Goal: Use online tool/utility: Utilize a website feature to perform a specific function

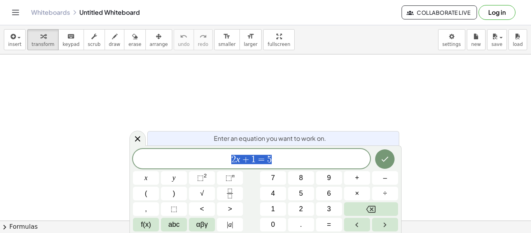
scroll to position [0, 0]
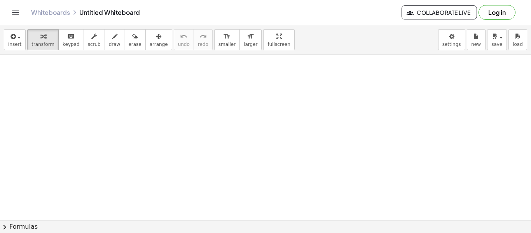
click at [502, 12] on button "Log in" at bounding box center [496, 12] width 37 height 15
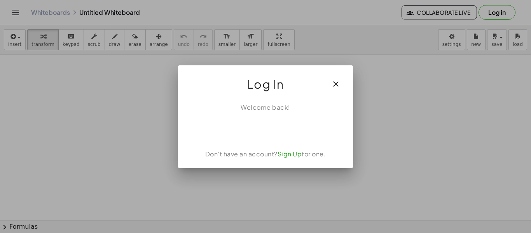
click at [275, 138] on div "Welcome back! Don't have an account? Sign Up for one." at bounding box center [265, 131] width 175 height 71
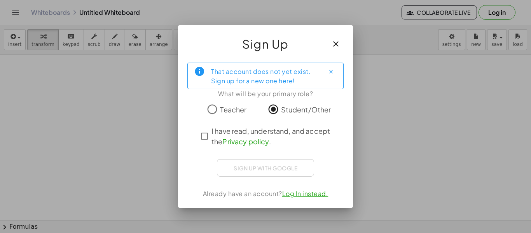
click at [268, 123] on div at bounding box center [265, 122] width 144 height 5
click at [268, 129] on span "I have read, understand, and accept the Privacy policy ." at bounding box center [272, 135] width 122 height 21
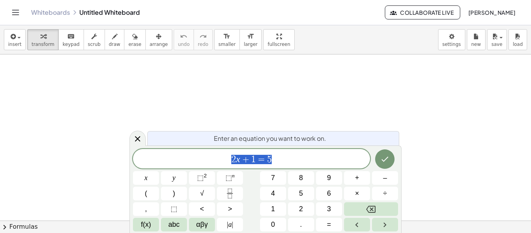
scroll to position [0, 0]
click at [283, 155] on span "2 x + 1 = 5" at bounding box center [251, 159] width 237 height 11
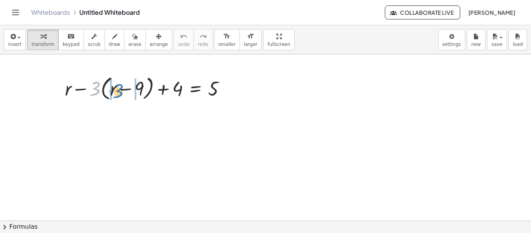
drag, startPoint x: 95, startPoint y: 89, endPoint x: 118, endPoint y: 91, distance: 23.0
click at [118, 91] on div at bounding box center [148, 88] width 175 height 30
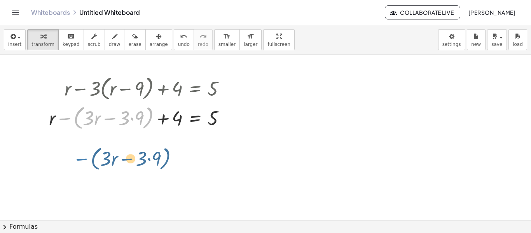
drag, startPoint x: 63, startPoint y: 120, endPoint x: 80, endPoint y: 160, distance: 44.2
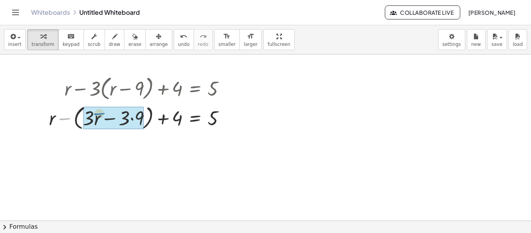
drag, startPoint x: 64, startPoint y: 119, endPoint x: 99, endPoint y: 114, distance: 34.9
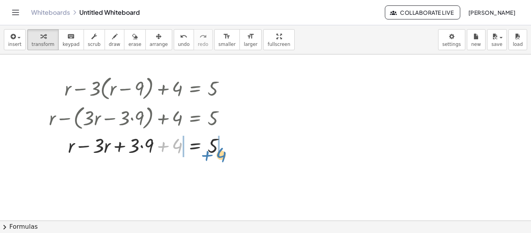
drag, startPoint x: 173, startPoint y: 143, endPoint x: 218, endPoint y: 149, distance: 44.7
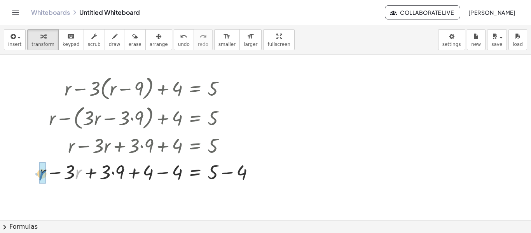
drag, startPoint x: 78, startPoint y: 173, endPoint x: 42, endPoint y: 174, distance: 36.1
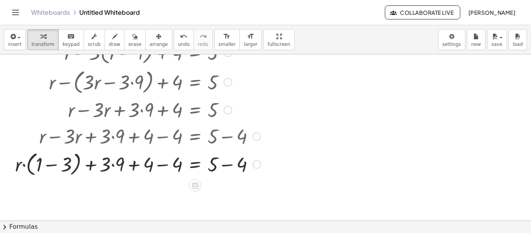
scroll to position [47, 0]
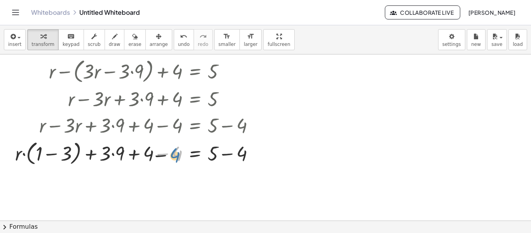
drag, startPoint x: 175, startPoint y: 153, endPoint x: 171, endPoint y: 156, distance: 4.7
click at [171, 156] on div at bounding box center [137, 153] width 253 height 30
drag, startPoint x: 17, startPoint y: 152, endPoint x: 46, endPoint y: 153, distance: 28.8
click at [46, 153] on div at bounding box center [137, 153] width 253 height 30
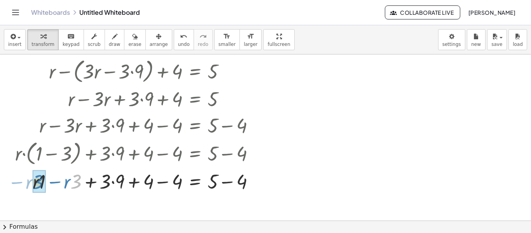
drag, startPoint x: 73, startPoint y: 181, endPoint x: 35, endPoint y: 181, distance: 37.7
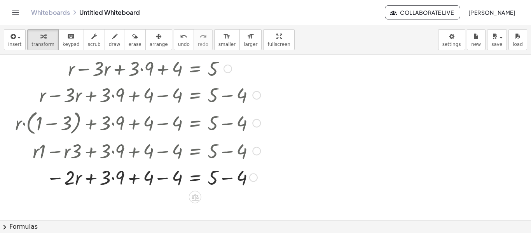
scroll to position [78, 0]
drag, startPoint x: 173, startPoint y: 174, endPoint x: 143, endPoint y: 174, distance: 30.3
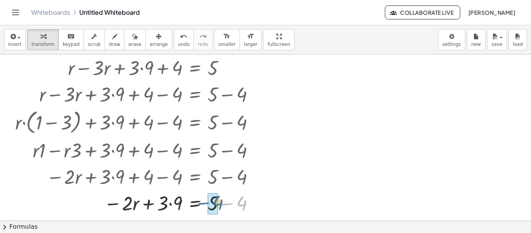
drag, startPoint x: 243, startPoint y: 201, endPoint x: 216, endPoint y: 201, distance: 27.2
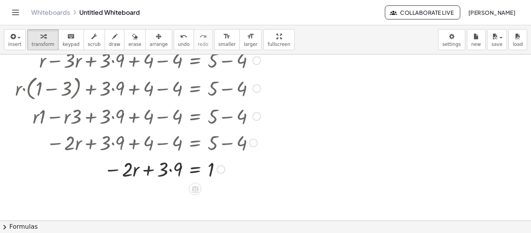
scroll to position [124, 0]
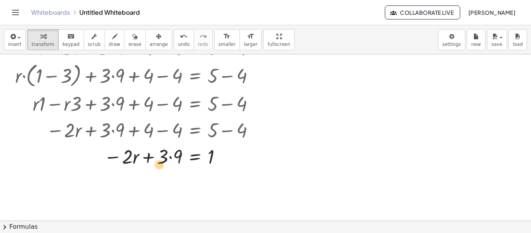
click at [166, 159] on div at bounding box center [137, 156] width 253 height 26
drag, startPoint x: 173, startPoint y: 155, endPoint x: 177, endPoint y: 154, distance: 3.9
click at [177, 154] on div at bounding box center [137, 156] width 253 height 26
drag, startPoint x: 171, startPoint y: 158, endPoint x: 170, endPoint y: 165, distance: 7.0
click at [170, 165] on div at bounding box center [137, 156] width 253 height 26
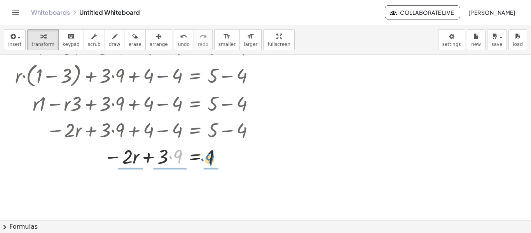
drag, startPoint x: 170, startPoint y: 163, endPoint x: 202, endPoint y: 165, distance: 32.0
click at [202, 165] on div at bounding box center [137, 156] width 253 height 26
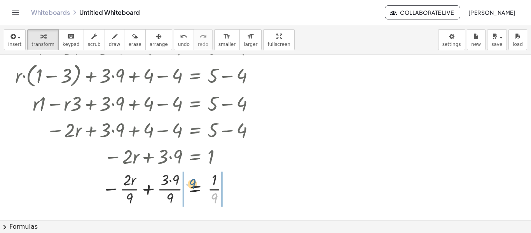
drag, startPoint x: 214, startPoint y: 197, endPoint x: 189, endPoint y: 181, distance: 30.1
click at [189, 181] on div at bounding box center [137, 188] width 253 height 39
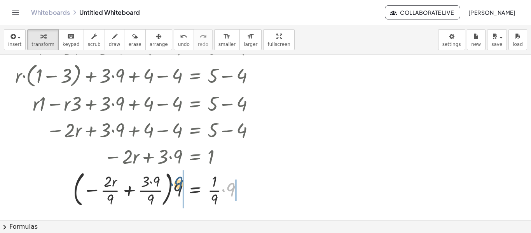
drag, startPoint x: 231, startPoint y: 187, endPoint x: 174, endPoint y: 181, distance: 57.5
click at [174, 181] on div at bounding box center [137, 188] width 253 height 42
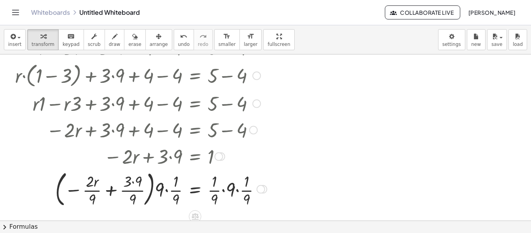
click at [106, 121] on div at bounding box center [140, 129] width 259 height 26
drag, startPoint x: 131, startPoint y: 198, endPoint x: 160, endPoint y: 187, distance: 31.6
click at [160, 187] on div at bounding box center [140, 188] width 259 height 42
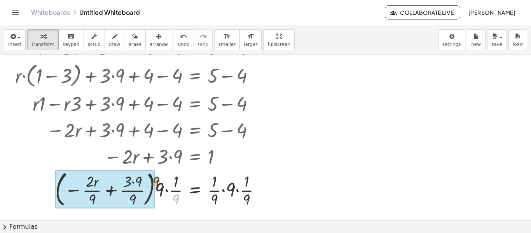
drag, startPoint x: 173, startPoint y: 195, endPoint x: 149, endPoint y: 175, distance: 31.7
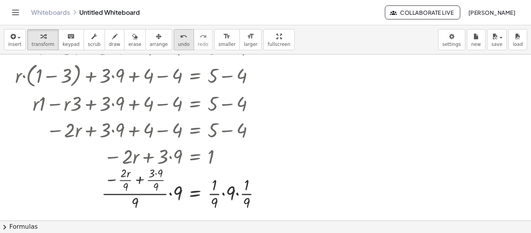
click at [178, 33] on div "undo" at bounding box center [184, 35] width 12 height 9
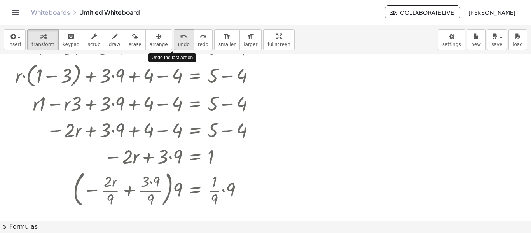
click at [178, 33] on div "undo" at bounding box center [184, 35] width 12 height 9
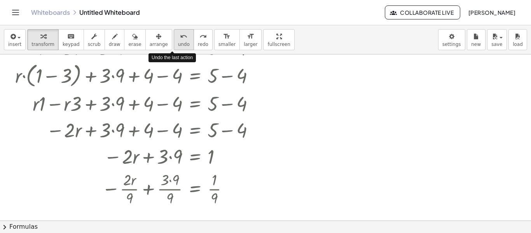
click at [178, 33] on div "undo" at bounding box center [184, 35] width 12 height 9
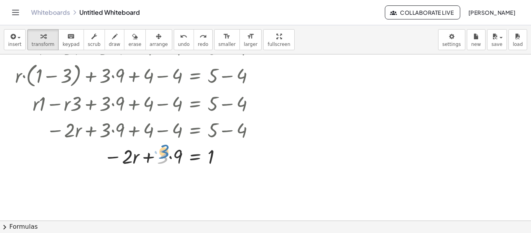
drag, startPoint x: 167, startPoint y: 157, endPoint x: 168, endPoint y: 152, distance: 5.2
click at [168, 152] on div at bounding box center [137, 156] width 253 height 26
drag, startPoint x: 168, startPoint y: 152, endPoint x: 220, endPoint y: 155, distance: 52.5
click at [220, 155] on div at bounding box center [137, 156] width 253 height 26
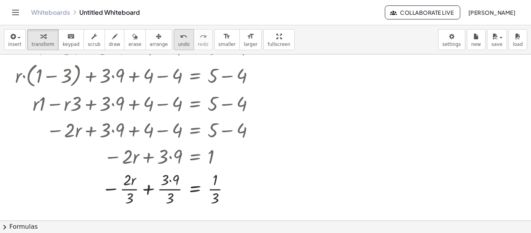
click at [174, 43] on button "undo undo" at bounding box center [184, 39] width 20 height 21
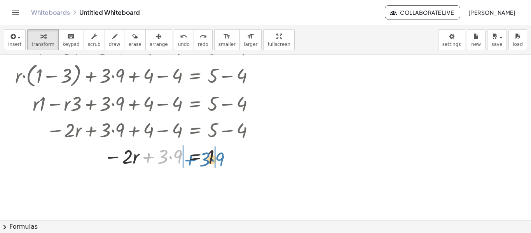
drag, startPoint x: 149, startPoint y: 155, endPoint x: 191, endPoint y: 159, distance: 42.1
click at [191, 159] on div at bounding box center [134, 156] width 243 height 26
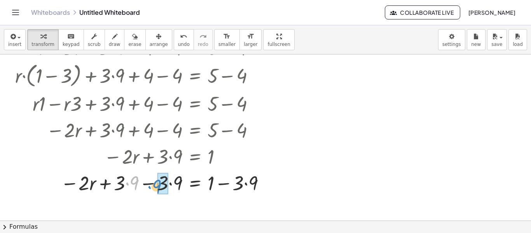
drag, startPoint x: 133, startPoint y: 181, endPoint x: 164, endPoint y: 186, distance: 31.0
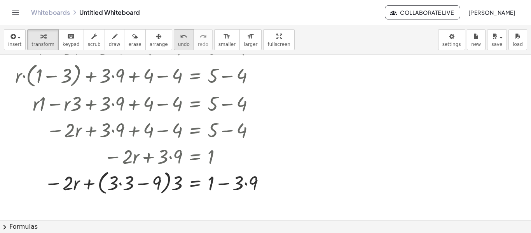
click at [174, 31] on button "undo undo" at bounding box center [184, 39] width 20 height 21
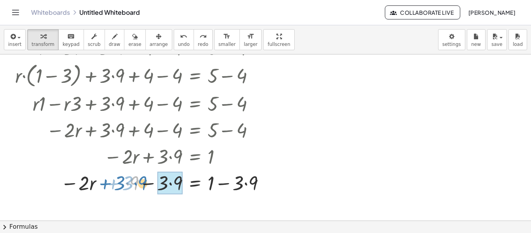
drag, startPoint x: 126, startPoint y: 185, endPoint x: 134, endPoint y: 185, distance: 7.8
click at [134, 185] on div at bounding box center [141, 182] width 261 height 26
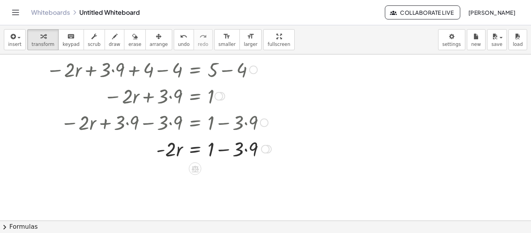
scroll to position [186, 0]
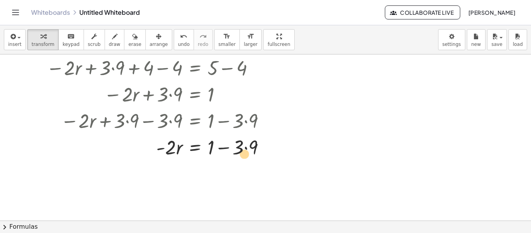
drag, startPoint x: 244, startPoint y: 149, endPoint x: 237, endPoint y: 156, distance: 9.9
click at [237, 156] on div at bounding box center [143, 146] width 264 height 26
drag, startPoint x: 247, startPoint y: 146, endPoint x: 204, endPoint y: 144, distance: 43.2
click at [204, 144] on div at bounding box center [143, 146] width 264 height 26
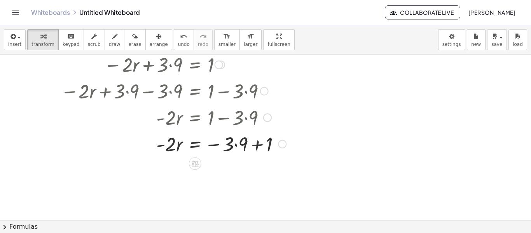
scroll to position [216, 0]
drag, startPoint x: 261, startPoint y: 145, endPoint x: 220, endPoint y: 143, distance: 40.8
click at [220, 143] on div at bounding box center [150, 143] width 279 height 26
drag, startPoint x: 257, startPoint y: 145, endPoint x: 265, endPoint y: 151, distance: 9.7
click at [265, 151] on div at bounding box center [143, 143] width 264 height 26
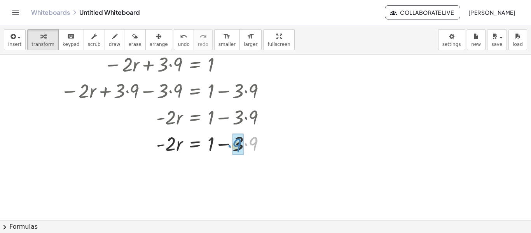
drag, startPoint x: 245, startPoint y: 141, endPoint x: 234, endPoint y: 145, distance: 10.9
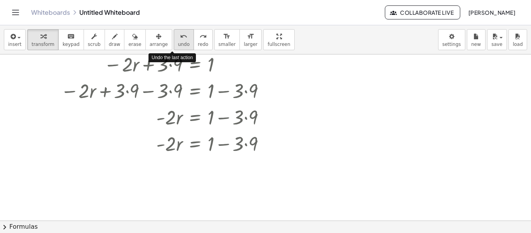
click at [179, 31] on button "undo undo" at bounding box center [184, 39] width 20 height 21
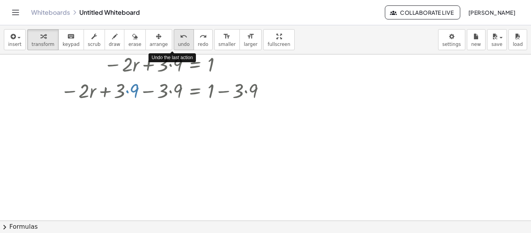
click at [179, 31] on button "undo undo" at bounding box center [184, 39] width 20 height 21
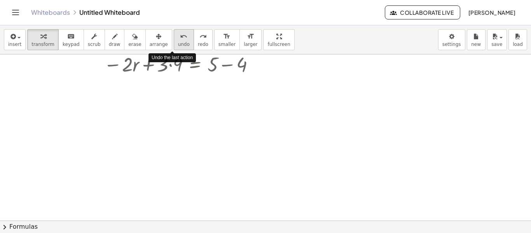
click at [179, 31] on button "undo undo" at bounding box center [184, 39] width 20 height 21
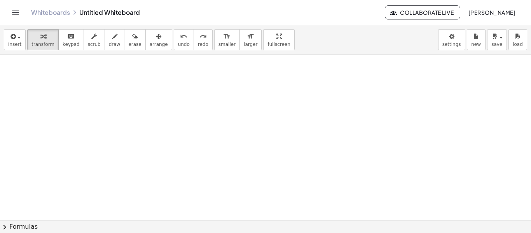
click at [171, 80] on div at bounding box center [265, 87] width 531 height 498
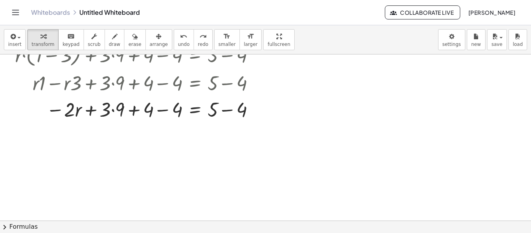
scroll to position [123, 0]
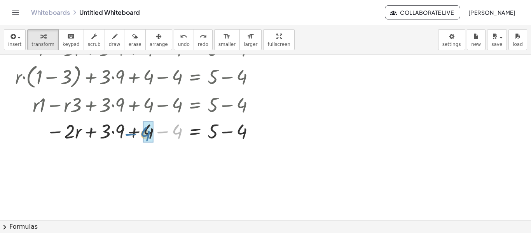
drag, startPoint x: 176, startPoint y: 131, endPoint x: 143, endPoint y: 133, distance: 32.4
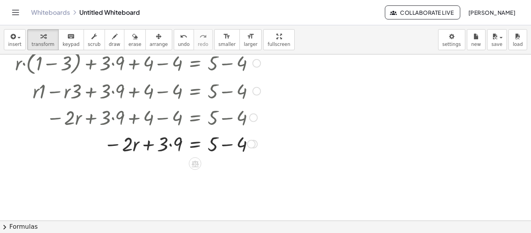
scroll to position [139, 0]
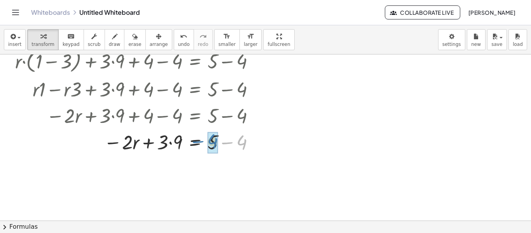
drag, startPoint x: 243, startPoint y: 141, endPoint x: 214, endPoint y: 141, distance: 29.5
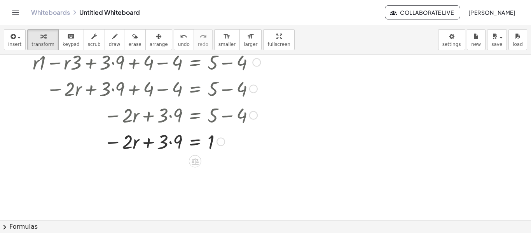
scroll to position [166, 0]
drag, startPoint x: 124, startPoint y: 141, endPoint x: 209, endPoint y: 139, distance: 85.5
click at [209, 139] on div at bounding box center [137, 140] width 253 height 26
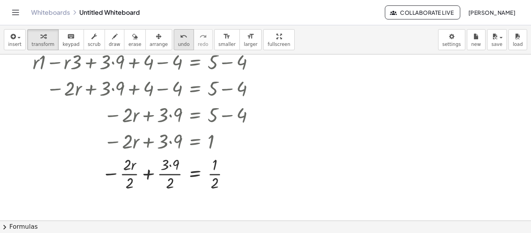
click at [178, 42] on span "undo" at bounding box center [184, 44] width 12 height 5
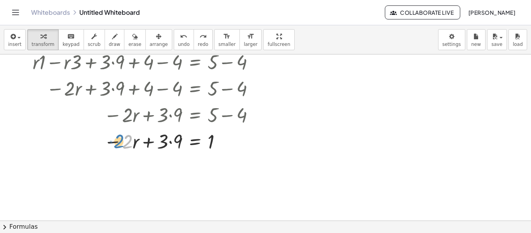
drag, startPoint x: 131, startPoint y: 141, endPoint x: 120, endPoint y: 141, distance: 10.1
click at [120, 141] on div at bounding box center [134, 140] width 243 height 26
drag, startPoint x: 169, startPoint y: 142, endPoint x: 210, endPoint y: 137, distance: 41.2
click at [210, 137] on div at bounding box center [134, 140] width 243 height 26
click at [180, 49] on button "undo undo" at bounding box center [184, 39] width 20 height 21
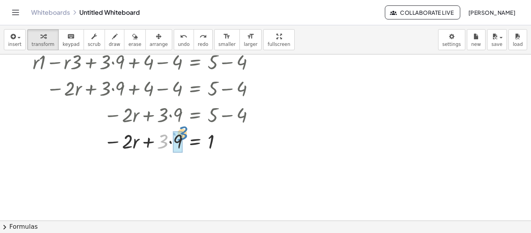
drag, startPoint x: 164, startPoint y: 140, endPoint x: 182, endPoint y: 132, distance: 20.2
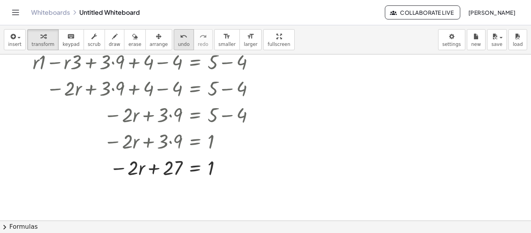
click at [178, 38] on div "undo" at bounding box center [184, 35] width 12 height 9
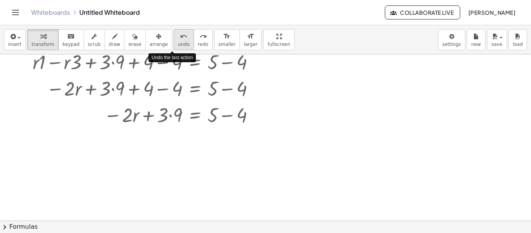
click at [178, 38] on div "undo" at bounding box center [184, 35] width 12 height 9
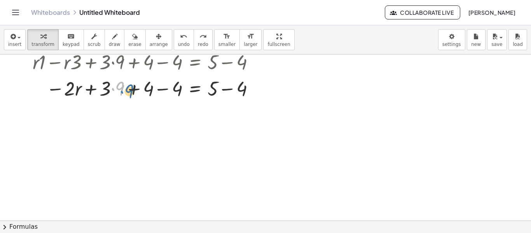
drag, startPoint x: 115, startPoint y: 90, endPoint x: 121, endPoint y: 93, distance: 6.9
click at [121, 93] on div at bounding box center [122, 88] width 283 height 26
drag, startPoint x: 106, startPoint y: 88, endPoint x: 152, endPoint y: 89, distance: 45.8
click at [152, 89] on div at bounding box center [122, 88] width 283 height 26
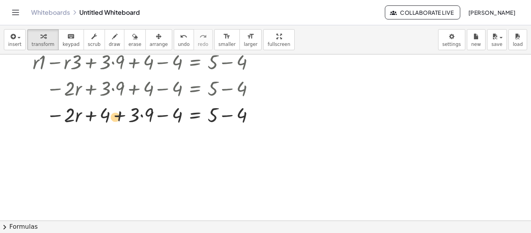
drag, startPoint x: 131, startPoint y: 114, endPoint x: 111, endPoint y: 115, distance: 19.4
click at [111, 115] on div at bounding box center [137, 114] width 253 height 26
drag, startPoint x: 131, startPoint y: 115, endPoint x: 105, endPoint y: 111, distance: 27.1
click at [105, 111] on div at bounding box center [137, 114] width 253 height 26
drag, startPoint x: 101, startPoint y: 111, endPoint x: 171, endPoint y: 111, distance: 69.9
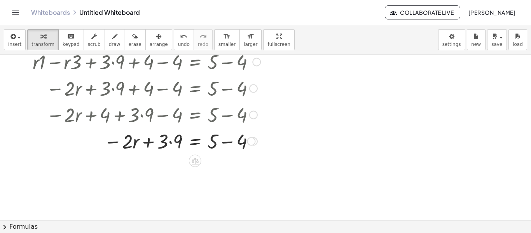
click at [253, 139] on div at bounding box center [251, 141] width 9 height 9
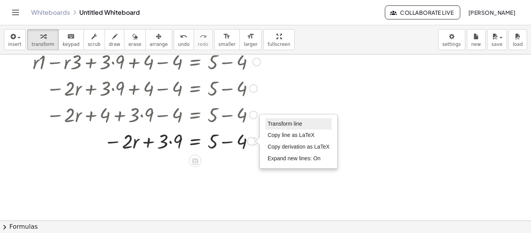
click at [285, 122] on span "Transform line" at bounding box center [284, 123] width 35 height 6
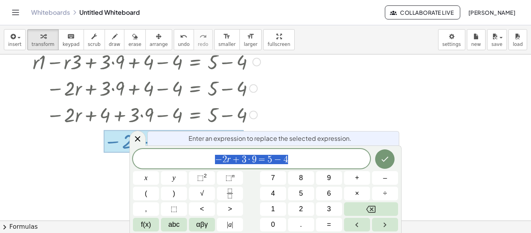
scroll to position [2, 0]
click at [371, 111] on div at bounding box center [265, 138] width 531 height 498
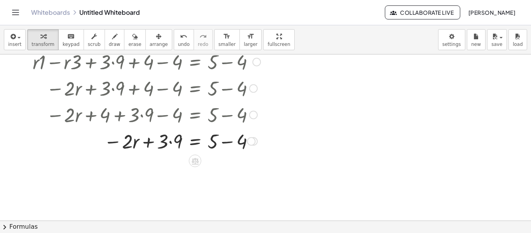
click at [251, 140] on div "Transform line Copy line as LaTeX Copy derivation as LaTeX Expand new lines: On" at bounding box center [251, 141] width 9 height 9
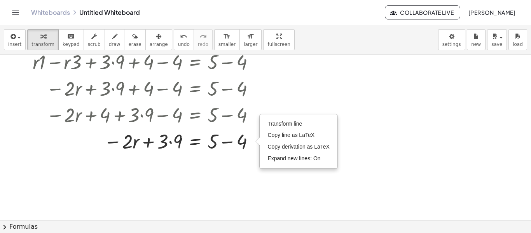
click at [356, 65] on div at bounding box center [265, 138] width 531 height 498
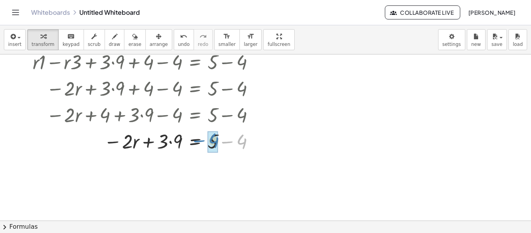
drag, startPoint x: 244, startPoint y: 139, endPoint x: 214, endPoint y: 138, distance: 29.9
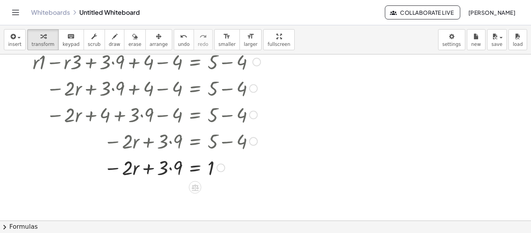
scroll to position [181, 0]
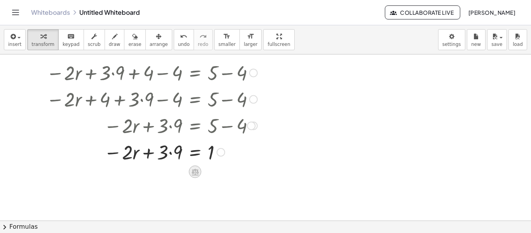
click at [197, 171] on icon at bounding box center [195, 172] width 7 height 7
click at [179, 170] on span "−" at bounding box center [179, 171] width 5 height 11
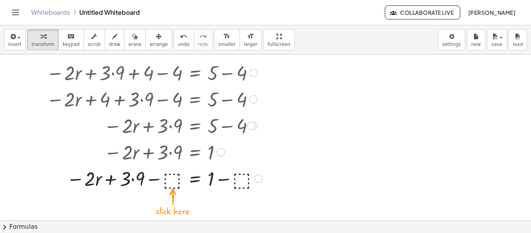
click at [173, 178] on div at bounding box center [138, 178] width 255 height 26
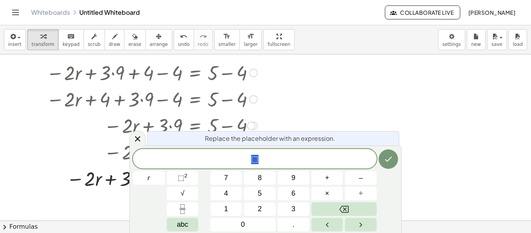
click at [423, 138] on div at bounding box center [265, 122] width 531 height 498
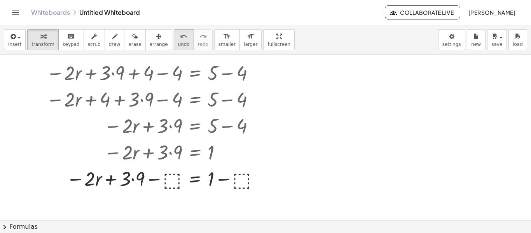
click at [180, 37] on icon "undo" at bounding box center [183, 36] width 7 height 9
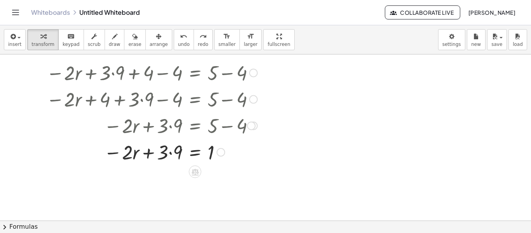
click at [214, 151] on div at bounding box center [137, 151] width 253 height 26
click at [199, 172] on div at bounding box center [195, 171] width 12 height 12
click at [180, 171] on span "−" at bounding box center [179, 171] width 5 height 11
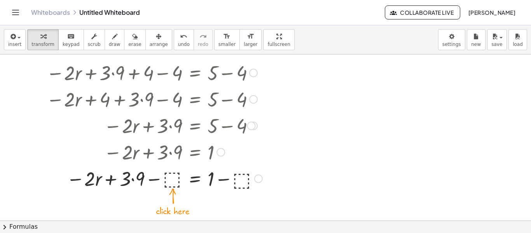
click at [237, 176] on div at bounding box center [138, 178] width 255 height 26
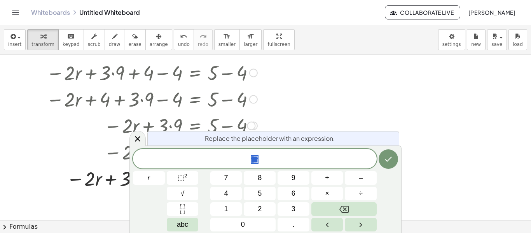
click at [334, 128] on div at bounding box center [265, 122] width 531 height 498
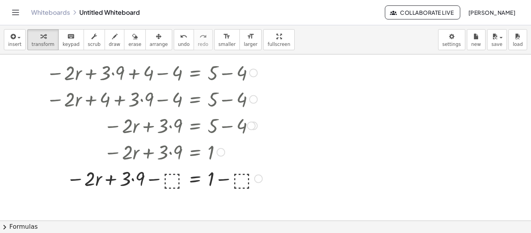
click at [169, 178] on div at bounding box center [138, 178] width 255 height 26
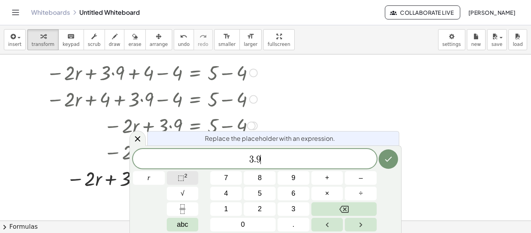
scroll to position [3, 0]
click at [387, 151] on button "Done" at bounding box center [387, 158] width 19 height 19
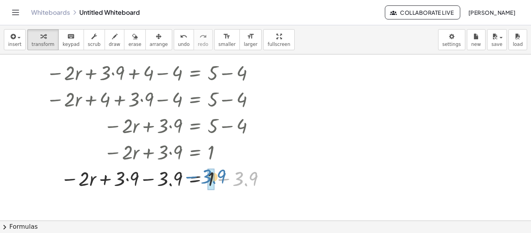
drag, startPoint x: 239, startPoint y: 180, endPoint x: 206, endPoint y: 180, distance: 33.0
click at [206, 180] on div at bounding box center [141, 178] width 261 height 26
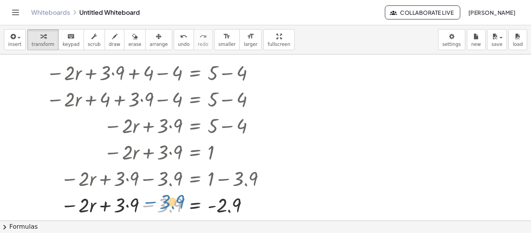
drag, startPoint x: 166, startPoint y: 204, endPoint x: 178, endPoint y: 199, distance: 13.3
click at [178, 199] on div at bounding box center [141, 204] width 261 height 26
drag, startPoint x: 128, startPoint y: 203, endPoint x: 178, endPoint y: 202, distance: 49.7
click at [178, 202] on div at bounding box center [141, 204] width 261 height 26
drag, startPoint x: 172, startPoint y: 203, endPoint x: 126, endPoint y: 205, distance: 45.9
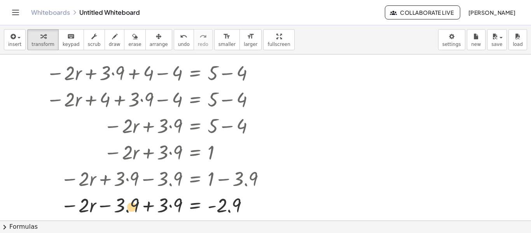
click at [126, 205] on div at bounding box center [141, 204] width 261 height 26
drag, startPoint x: 165, startPoint y: 206, endPoint x: 123, endPoint y: 203, distance: 42.0
click at [123, 203] on div at bounding box center [141, 204] width 261 height 26
click at [317, 172] on div at bounding box center [265, 122] width 531 height 498
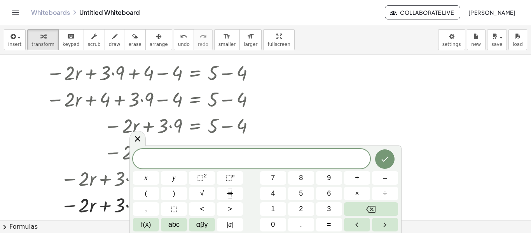
click at [357, 95] on div at bounding box center [265, 122] width 531 height 498
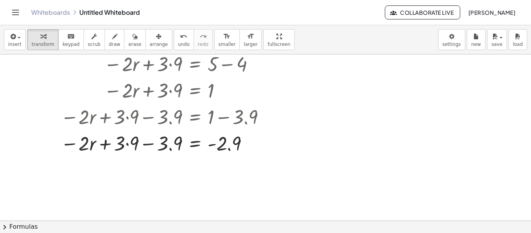
scroll to position [244, 0]
click at [125, 138] on div at bounding box center [141, 142] width 261 height 26
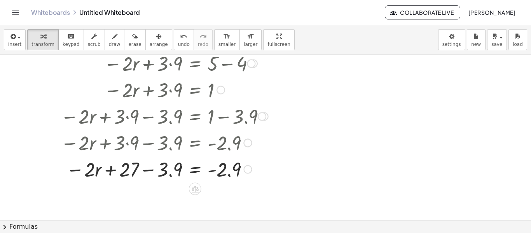
click at [167, 168] on div at bounding box center [141, 168] width 261 height 26
click at [164, 168] on div at bounding box center [126, 168] width 290 height 26
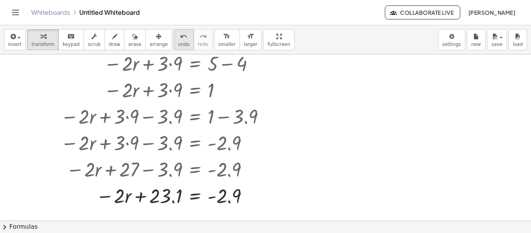
click at [174, 30] on button "undo undo" at bounding box center [184, 39] width 20 height 21
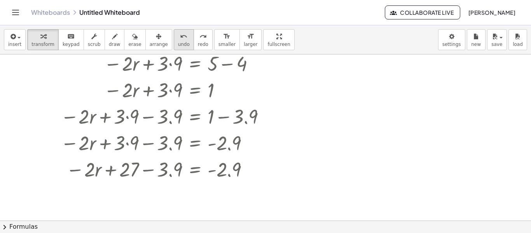
click at [174, 30] on button "undo undo" at bounding box center [184, 39] width 20 height 21
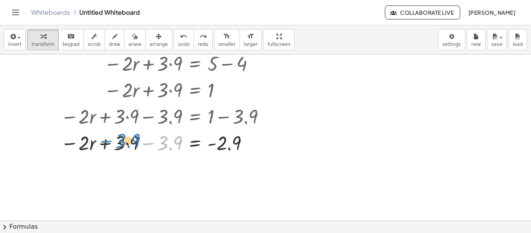
drag, startPoint x: 168, startPoint y: 141, endPoint x: 126, endPoint y: 141, distance: 42.0
click at [126, 141] on div at bounding box center [139, 142] width 266 height 26
drag, startPoint x: 125, startPoint y: 140, endPoint x: 176, endPoint y: 142, distance: 51.7
click at [176, 142] on div at bounding box center [139, 142] width 266 height 26
click at [138, 141] on div at bounding box center [139, 142] width 266 height 26
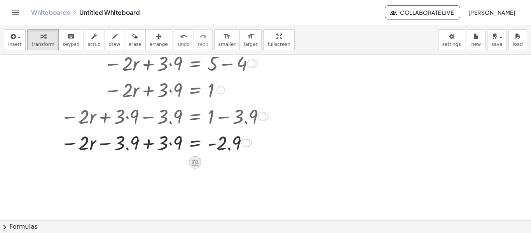
click at [197, 161] on icon at bounding box center [195, 162] width 7 height 7
click at [230, 165] on div at bounding box center [226, 162] width 12 height 12
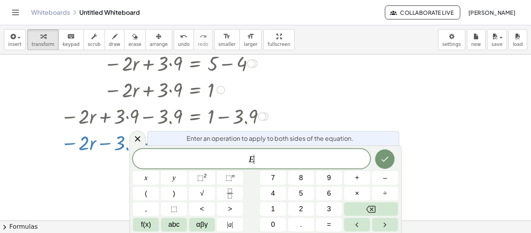
scroll to position [3, 0]
click at [342, 111] on div at bounding box center [265, 60] width 531 height 498
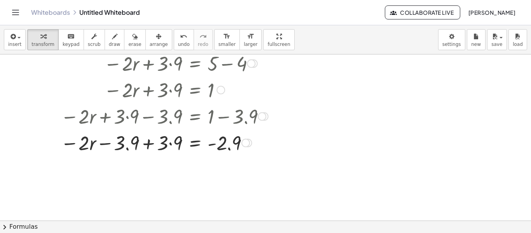
click at [164, 137] on div at bounding box center [139, 142] width 266 height 26
drag, startPoint x: 112, startPoint y: 139, endPoint x: 175, endPoint y: 146, distance: 63.8
click at [175, 146] on div at bounding box center [139, 142] width 266 height 26
drag, startPoint x: 174, startPoint y: 143, endPoint x: 137, endPoint y: 139, distance: 37.2
click at [137, 139] on div at bounding box center [139, 142] width 266 height 26
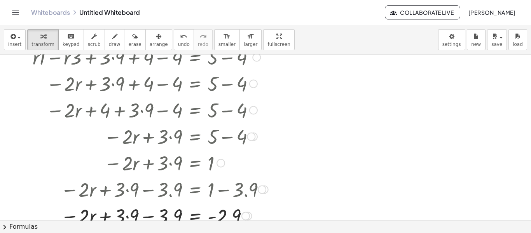
scroll to position [135, 0]
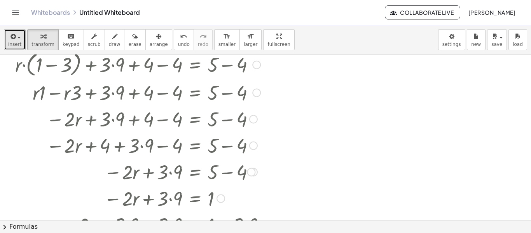
click at [18, 37] on span "button" at bounding box center [18, 38] width 3 height 2
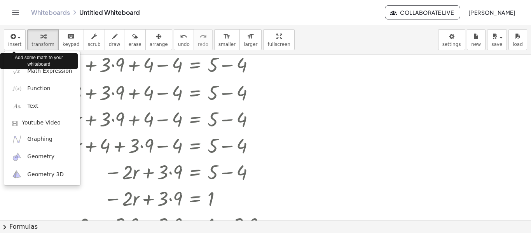
click at [50, 70] on div "Add some math to your whiteboard" at bounding box center [39, 60] width 78 height 19
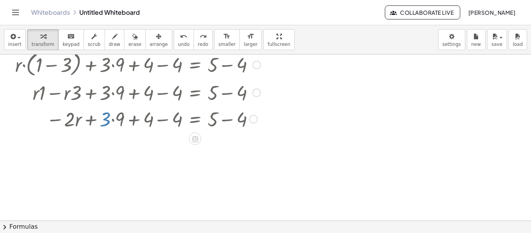
click at [169, 51] on div "insert select one: Math Expression Function Text Youtube Video Graphing Geometr…" at bounding box center [265, 39] width 531 height 29
click at [170, 54] on div "insert select one: Math Expression Function Text Youtube Video Graphing Geometr…" at bounding box center [265, 39] width 531 height 29
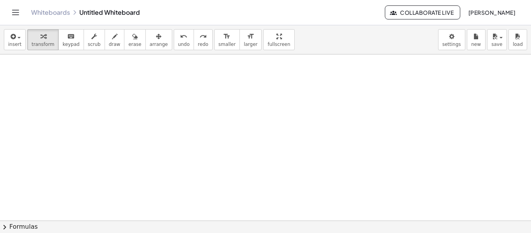
click at [190, 193] on div at bounding box center [265, 85] width 531 height 332
click at [10, 45] on span "insert" at bounding box center [14, 44] width 13 height 5
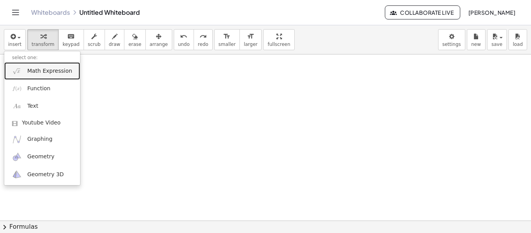
click at [32, 72] on span "Math Expression" at bounding box center [49, 71] width 45 height 8
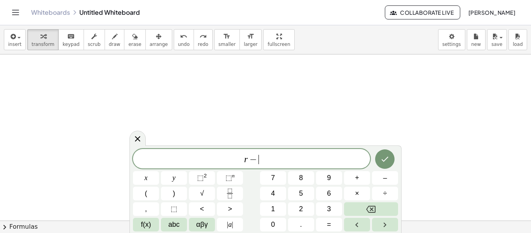
scroll to position [5, 0]
click at [380, 160] on icon "Done" at bounding box center [384, 157] width 9 height 9
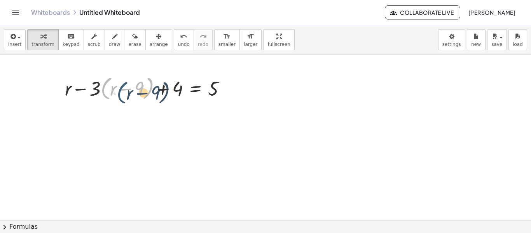
drag, startPoint x: 101, startPoint y: 86, endPoint x: 106, endPoint y: 83, distance: 6.1
click at [106, 83] on div at bounding box center [148, 88] width 175 height 30
drag, startPoint x: 94, startPoint y: 87, endPoint x: 123, endPoint y: 91, distance: 29.0
click at [123, 91] on div at bounding box center [148, 88] width 175 height 30
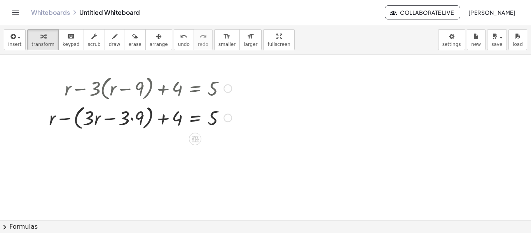
click at [91, 84] on div at bounding box center [140, 88] width 190 height 30
drag, startPoint x: 125, startPoint y: 111, endPoint x: 136, endPoint y: 113, distance: 11.3
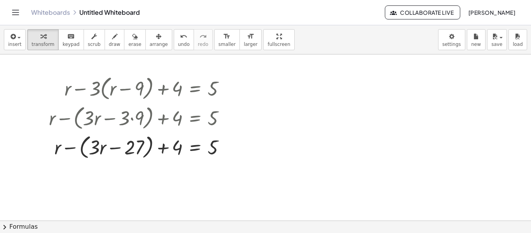
click at [158, 175] on div at bounding box center [265, 85] width 531 height 332
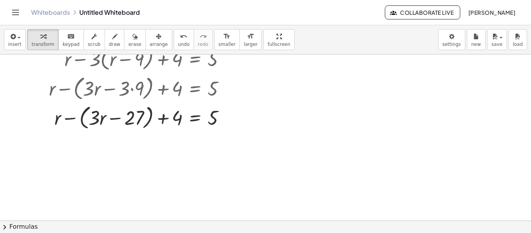
scroll to position [166, 0]
drag, startPoint x: 118, startPoint y: 117, endPoint x: 132, endPoint y: 111, distance: 14.9
click at [132, 111] on div at bounding box center [140, 116] width 190 height 30
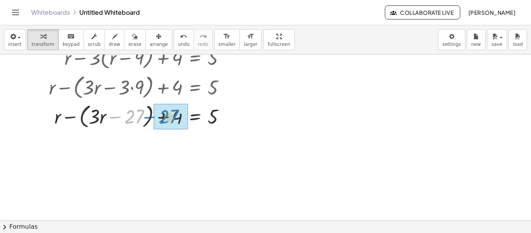
drag, startPoint x: 133, startPoint y: 116, endPoint x: 168, endPoint y: 116, distance: 34.6
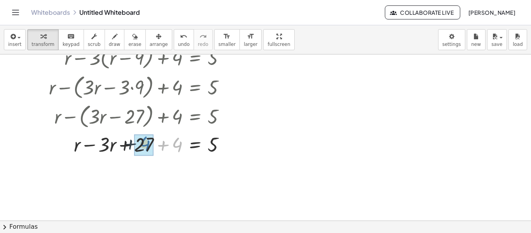
drag, startPoint x: 174, startPoint y: 145, endPoint x: 137, endPoint y: 144, distance: 37.7
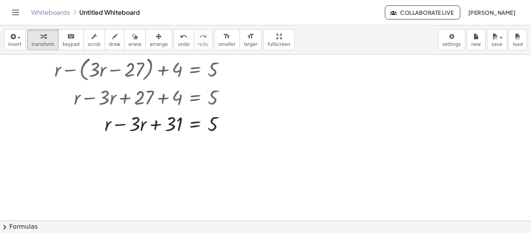
scroll to position [213, 0]
click at [195, 144] on icon at bounding box center [195, 144] width 7 height 7
click at [177, 147] on span "−" at bounding box center [179, 143] width 5 height 11
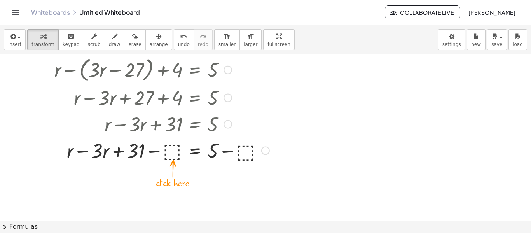
click at [176, 146] on div at bounding box center [159, 150] width 228 height 26
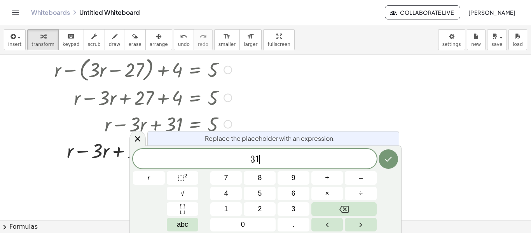
scroll to position [6, 0]
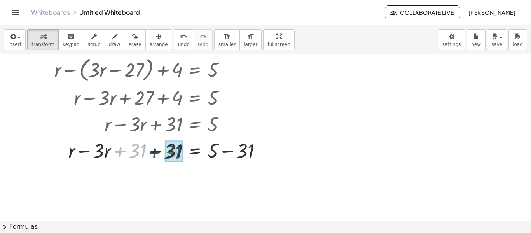
drag, startPoint x: 140, startPoint y: 151, endPoint x: 176, endPoint y: 152, distance: 35.7
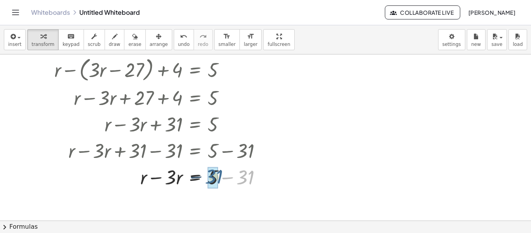
drag, startPoint x: 236, startPoint y: 175, endPoint x: 204, endPoint y: 174, distance: 31.9
click at [204, 174] on div at bounding box center [158, 176] width 226 height 26
click at [318, 180] on div at bounding box center [265, 91] width 531 height 498
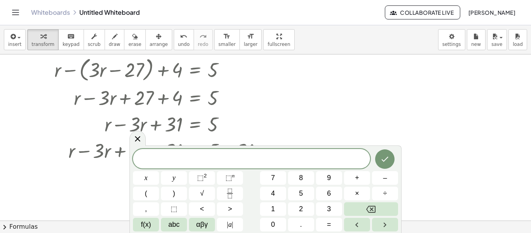
click at [343, 104] on div at bounding box center [265, 91] width 531 height 498
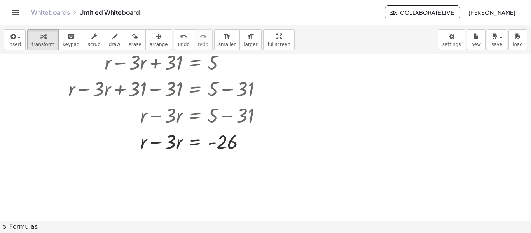
scroll to position [275, 0]
drag, startPoint x: 173, startPoint y: 143, endPoint x: 142, endPoint y: 140, distance: 31.2
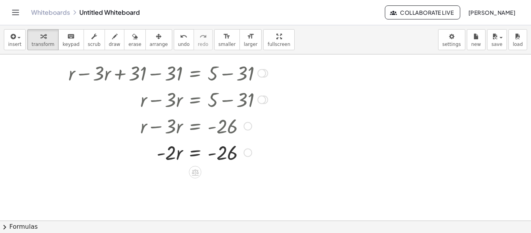
scroll to position [290, 0]
click at [195, 169] on icon at bounding box center [195, 172] width 7 height 7
click at [213, 171] on div "÷" at bounding box center [210, 171] width 12 height 12
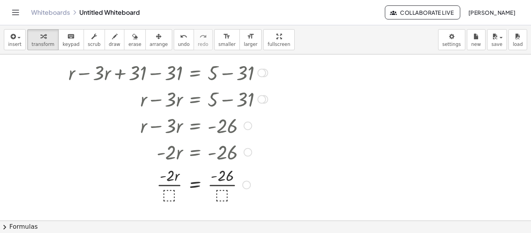
click at [165, 161] on div at bounding box center [159, 151] width 228 height 26
click at [168, 188] on div at bounding box center [158, 183] width 226 height 39
click at [172, 193] on div at bounding box center [158, 183] width 226 height 39
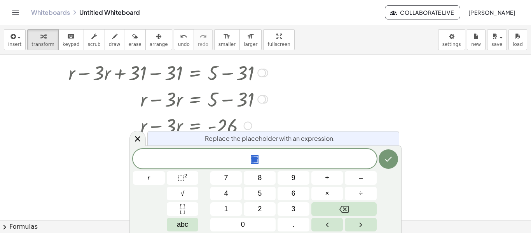
scroll to position [7, 0]
click at [359, 173] on span "–" at bounding box center [361, 177] width 4 height 10
click at [270, 211] on button "2" at bounding box center [260, 209] width 32 height 14
click at [390, 164] on button "Done" at bounding box center [387, 158] width 19 height 19
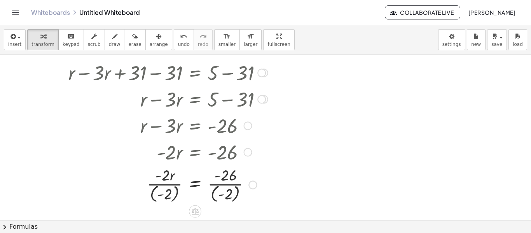
click at [390, 164] on div at bounding box center [265, 13] width 531 height 498
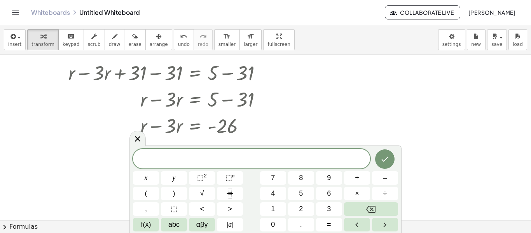
click at [455, 165] on div at bounding box center [265, 13] width 531 height 498
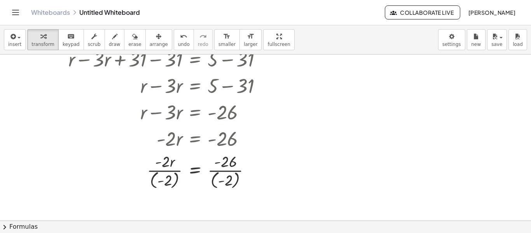
scroll to position [306, 0]
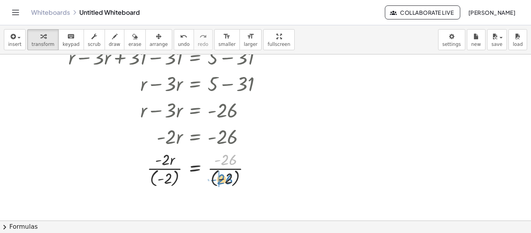
drag, startPoint x: 225, startPoint y: 157, endPoint x: 222, endPoint y: 176, distance: 19.3
click at [222, 176] on div at bounding box center [158, 168] width 226 height 40
drag, startPoint x: 231, startPoint y: 177, endPoint x: 239, endPoint y: 150, distance: 28.1
click at [239, 150] on div at bounding box center [166, 168] width 242 height 41
drag, startPoint x: 240, startPoint y: 161, endPoint x: 234, endPoint y: 179, distance: 19.4
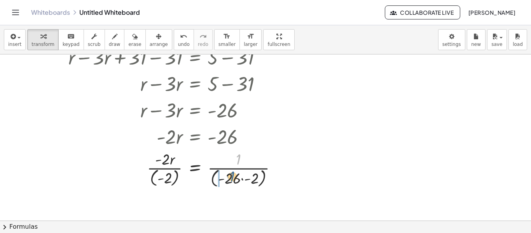
click at [234, 179] on div at bounding box center [166, 168] width 242 height 41
drag, startPoint x: 219, startPoint y: 176, endPoint x: 239, endPoint y: 175, distance: 19.4
drag, startPoint x: 231, startPoint y: 179, endPoint x: 241, endPoint y: 155, distance: 26.0
click at [241, 155] on div at bounding box center [166, 168] width 242 height 41
click at [174, 40] on button "undo undo" at bounding box center [184, 39] width 20 height 21
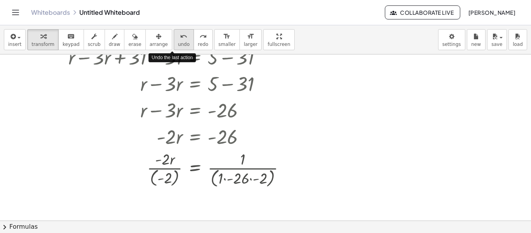
click at [174, 40] on button "undo undo" at bounding box center [184, 39] width 20 height 21
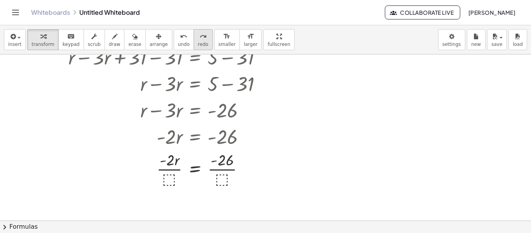
click at [198, 44] on span "redo" at bounding box center [203, 44] width 10 height 5
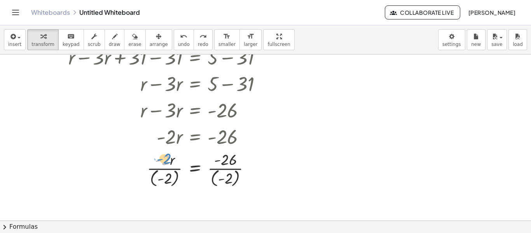
click at [164, 159] on div at bounding box center [158, 168] width 226 height 40
drag, startPoint x: 169, startPoint y: 180, endPoint x: 167, endPoint y: 160, distance: 20.3
click at [167, 160] on div at bounding box center [158, 168] width 226 height 40
click at [252, 171] on div at bounding box center [250, 169] width 9 height 9
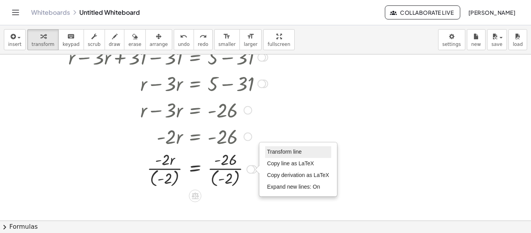
click at [292, 155] on li "Transform line" at bounding box center [298, 152] width 66 height 12
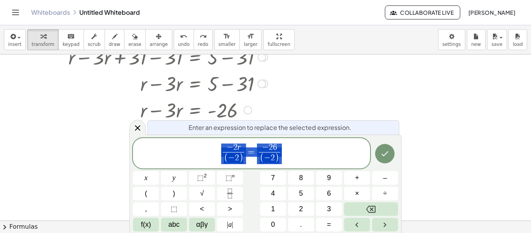
click at [159, 171] on div at bounding box center [146, 178] width 26 height 14
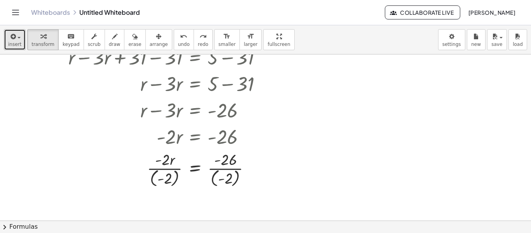
click at [16, 43] on span "insert" at bounding box center [14, 44] width 13 height 5
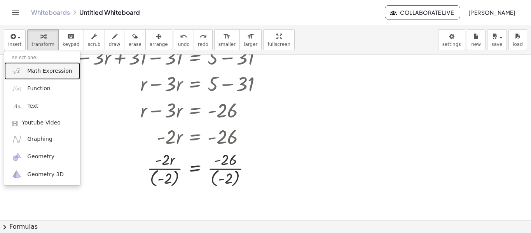
click at [35, 71] on span "Math Expression" at bounding box center [49, 71] width 45 height 8
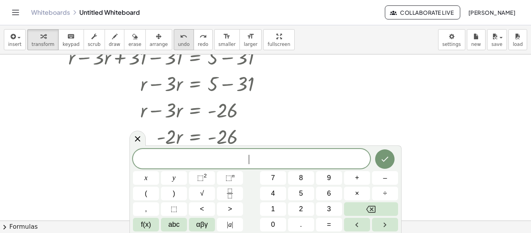
click at [174, 43] on button "undo undo" at bounding box center [184, 39] width 20 height 21
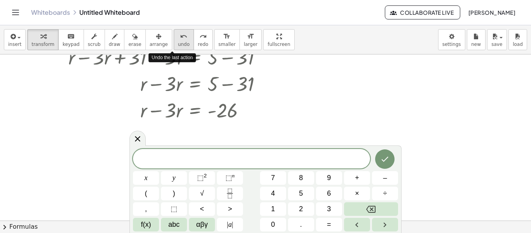
click at [174, 43] on button "undo undo" at bounding box center [184, 39] width 20 height 21
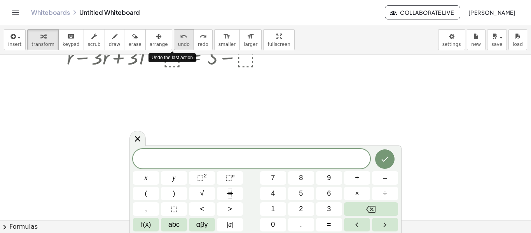
click at [174, 43] on button "undo undo" at bounding box center [184, 39] width 20 height 21
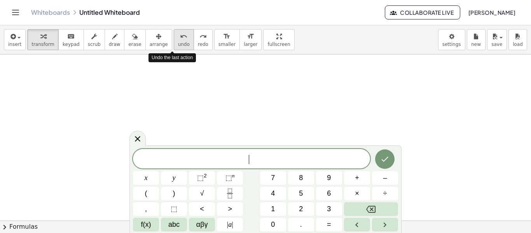
click at [174, 43] on button "undo undo" at bounding box center [184, 39] width 20 height 21
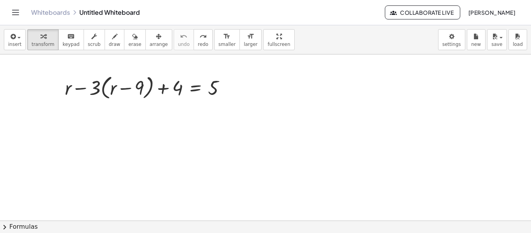
scroll to position [0, 0]
click at [12, 38] on icon "button" at bounding box center [12, 36] width 7 height 9
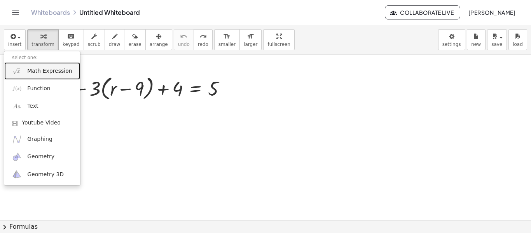
click at [30, 70] on span "Math Expression" at bounding box center [49, 71] width 45 height 8
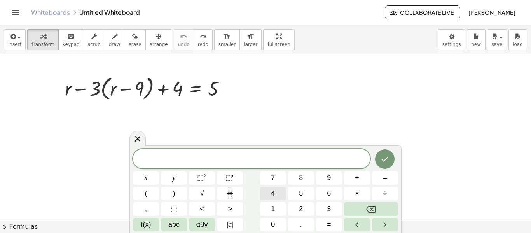
click at [263, 199] on button "4" at bounding box center [273, 193] width 26 height 14
click at [152, 196] on button "(" at bounding box center [146, 193] width 26 height 14
click at [336, 178] on button "9" at bounding box center [329, 178] width 26 height 14
click at [375, 176] on button "–" at bounding box center [385, 178] width 26 height 14
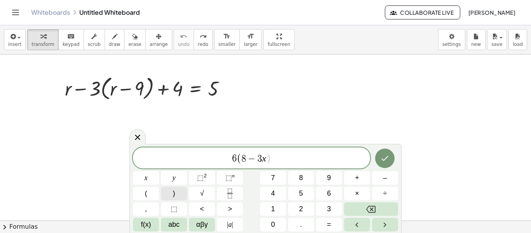
click at [170, 197] on button ")" at bounding box center [174, 193] width 26 height 14
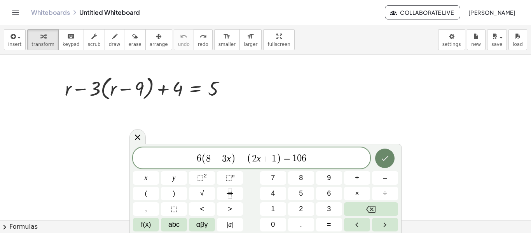
click at [381, 164] on button "Done" at bounding box center [384, 157] width 19 height 19
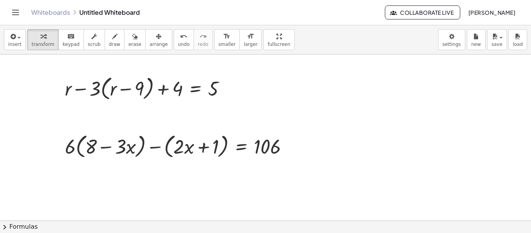
click at [381, 164] on div at bounding box center [265, 220] width 531 height 332
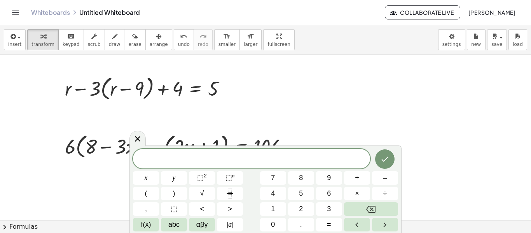
click at [371, 80] on div at bounding box center [265, 220] width 531 height 332
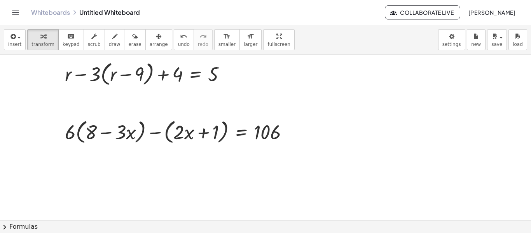
scroll to position [16, 0]
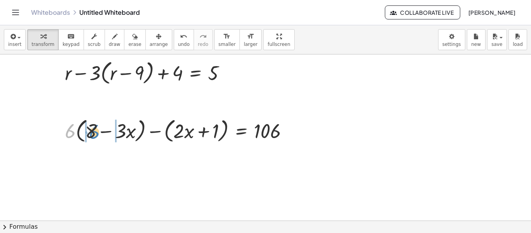
drag, startPoint x: 67, startPoint y: 132, endPoint x: 91, endPoint y: 132, distance: 24.1
click at [91, 132] on div at bounding box center [180, 130] width 238 height 30
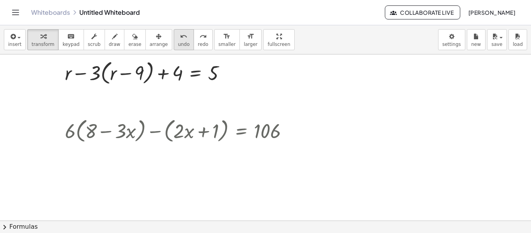
click at [174, 48] on button "undo undo" at bounding box center [184, 39] width 20 height 21
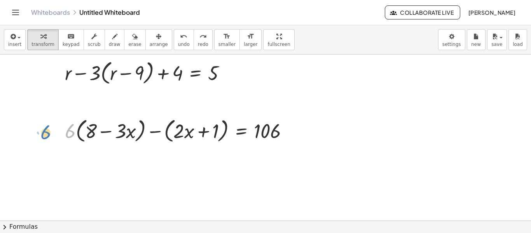
drag, startPoint x: 70, startPoint y: 132, endPoint x: 46, endPoint y: 132, distance: 24.5
drag, startPoint x: 74, startPoint y: 131, endPoint x: 98, endPoint y: 131, distance: 23.3
click at [98, 131] on div at bounding box center [180, 130] width 238 height 30
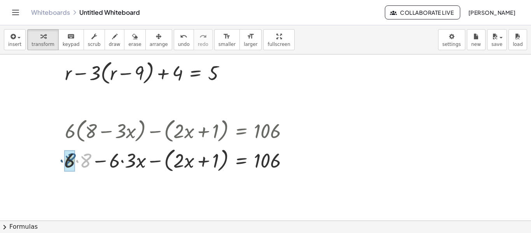
drag, startPoint x: 86, startPoint y: 162, endPoint x: 70, endPoint y: 161, distance: 15.9
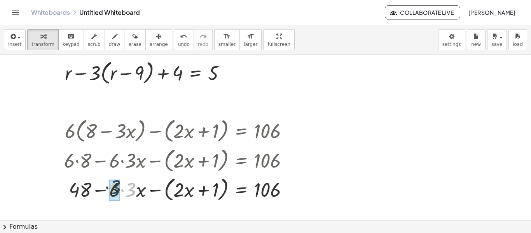
drag, startPoint x: 134, startPoint y: 185, endPoint x: 116, endPoint y: 183, distance: 17.7
click at [154, 206] on div at bounding box center [265, 205] width 531 height 332
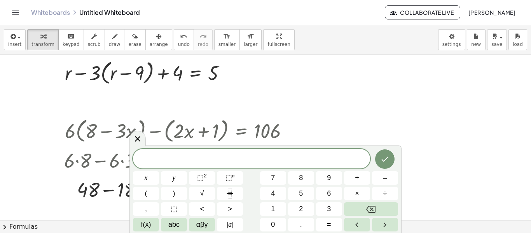
click at [38, 201] on div at bounding box center [265, 205] width 531 height 332
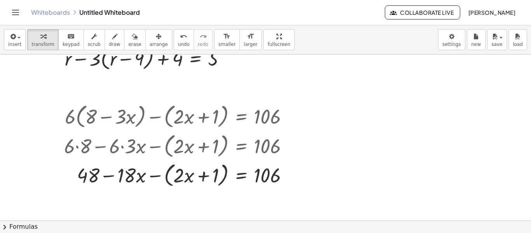
scroll to position [31, 0]
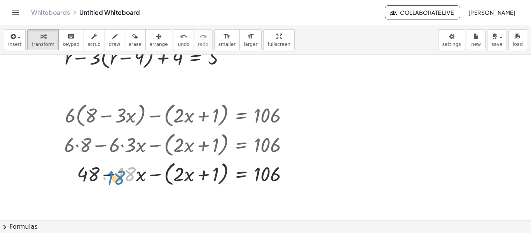
drag, startPoint x: 129, startPoint y: 174, endPoint x: 125, endPoint y: 176, distance: 4.2
click at [125, 176] on div at bounding box center [179, 174] width 239 height 30
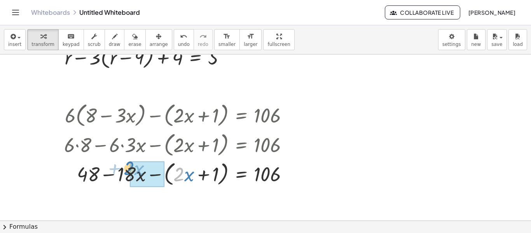
drag, startPoint x: 181, startPoint y: 172, endPoint x: 134, endPoint y: 167, distance: 48.1
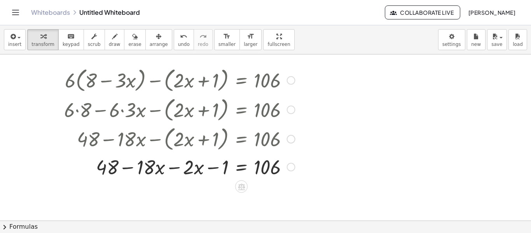
scroll to position [78, 0]
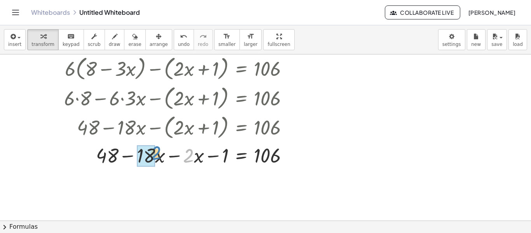
drag, startPoint x: 192, startPoint y: 159, endPoint x: 159, endPoint y: 157, distance: 33.1
click at [159, 157] on div at bounding box center [179, 154] width 239 height 26
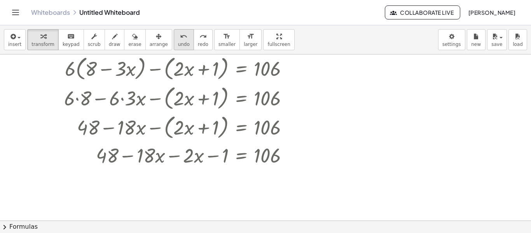
click at [178, 32] on button "undo undo" at bounding box center [184, 39] width 20 height 21
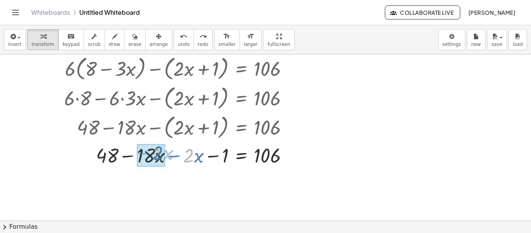
drag, startPoint x: 193, startPoint y: 153, endPoint x: 164, endPoint y: 151, distance: 29.6
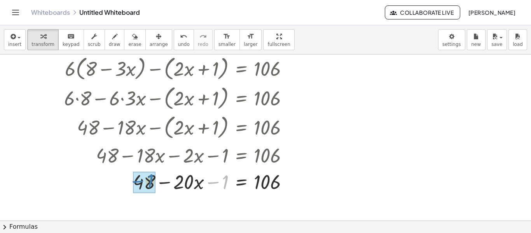
drag, startPoint x: 225, startPoint y: 183, endPoint x: 148, endPoint y: 182, distance: 76.1
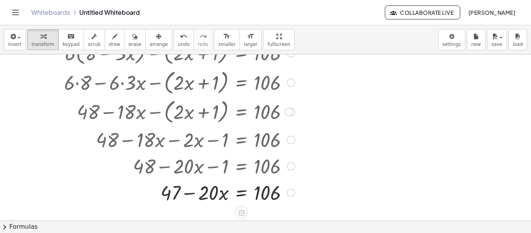
scroll to position [124, 0]
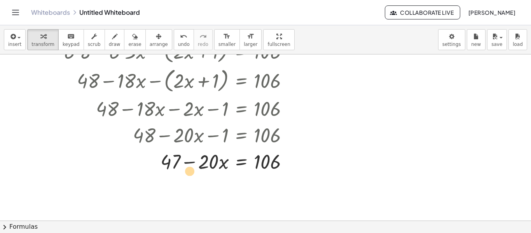
drag, startPoint x: 169, startPoint y: 161, endPoint x: 170, endPoint y: 167, distance: 5.9
click at [170, 167] on div at bounding box center [179, 161] width 239 height 26
click at [242, 181] on icon at bounding box center [241, 181] width 7 height 7
click at [227, 181] on span "−" at bounding box center [225, 181] width 5 height 11
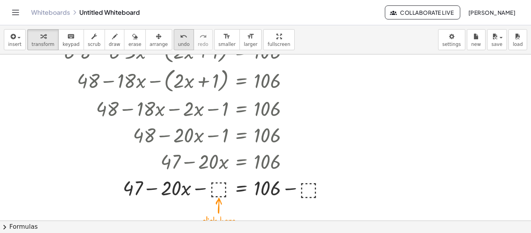
click at [178, 46] on span "undo" at bounding box center [184, 44] width 12 height 5
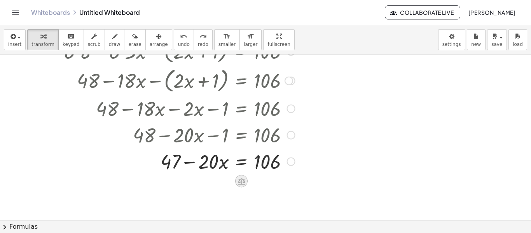
click at [240, 185] on div at bounding box center [241, 181] width 12 height 12
click at [213, 180] on div "+" at bounding box center [210, 181] width 12 height 12
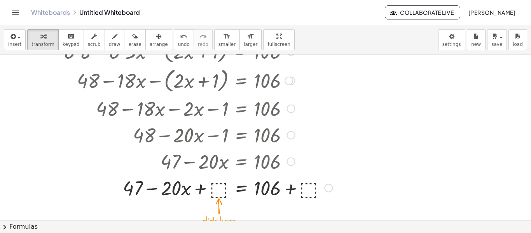
click at [215, 183] on div at bounding box center [198, 187] width 276 height 26
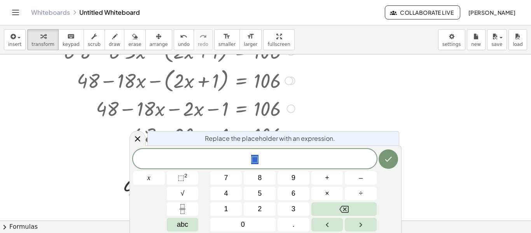
scroll to position [8, 0]
click at [420, 97] on div at bounding box center [265, 96] width 531 height 332
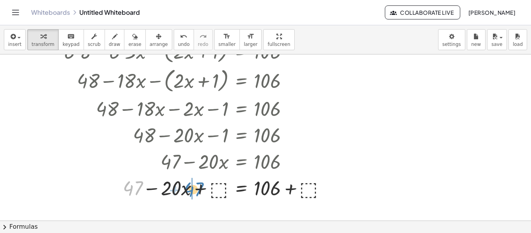
drag, startPoint x: 134, startPoint y: 183, endPoint x: 198, endPoint y: 185, distance: 64.1
click at [198, 185] on div at bounding box center [198, 187] width 276 height 26
click at [222, 188] on div at bounding box center [196, 187] width 273 height 26
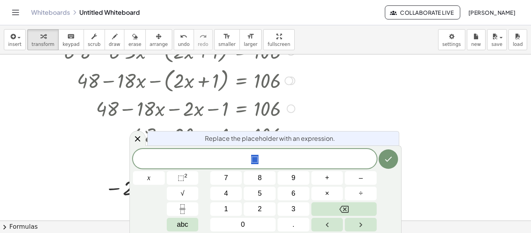
click at [362, 108] on div at bounding box center [265, 96] width 531 height 332
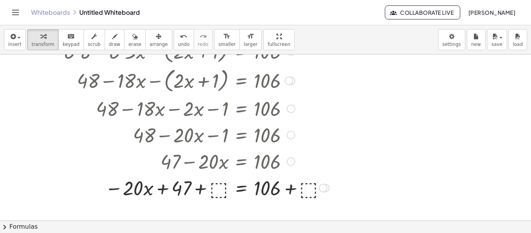
click at [190, 67] on div at bounding box center [196, 80] width 273 height 30
click at [180, 40] on icon "undo" at bounding box center [183, 36] width 7 height 9
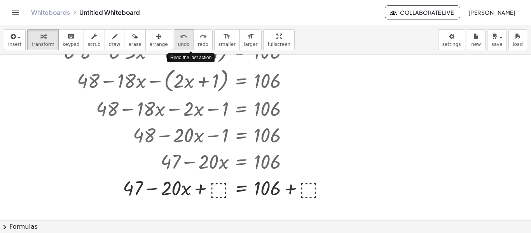
click at [178, 34] on div "undo" at bounding box center [184, 35] width 12 height 9
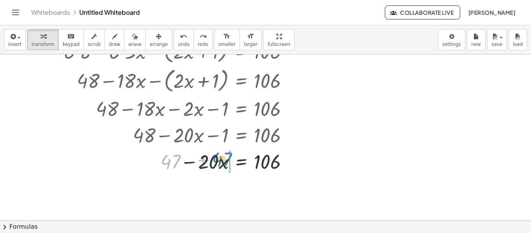
drag, startPoint x: 174, startPoint y: 164, endPoint x: 225, endPoint y: 162, distance: 51.3
click at [225, 162] on div at bounding box center [179, 161] width 239 height 26
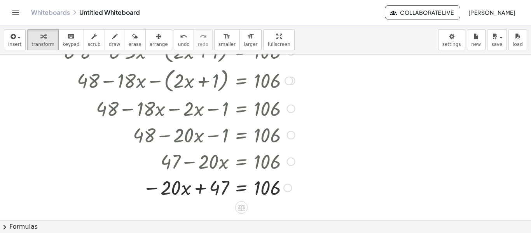
click at [238, 179] on div at bounding box center [179, 187] width 239 height 26
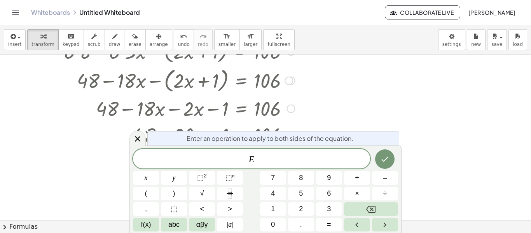
click at [384, 118] on div at bounding box center [265, 96] width 531 height 332
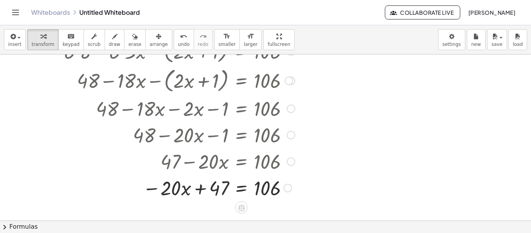
click at [237, 209] on icon at bounding box center [241, 207] width 8 height 8
click at [224, 208] on span "−" at bounding box center [225, 207] width 5 height 11
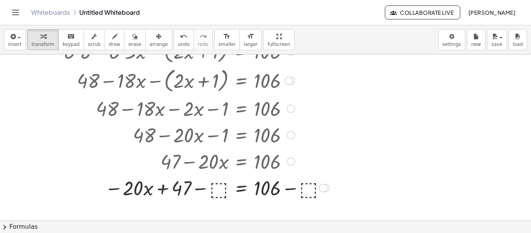
click at [222, 188] on div at bounding box center [196, 187] width 273 height 26
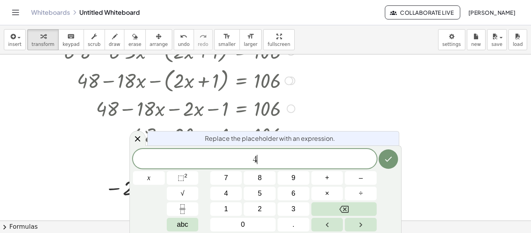
scroll to position [9, 0]
click at [385, 161] on icon "Done" at bounding box center [387, 158] width 9 height 9
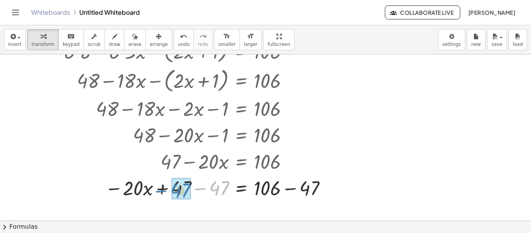
drag, startPoint x: 218, startPoint y: 186, endPoint x: 179, endPoint y: 188, distance: 38.9
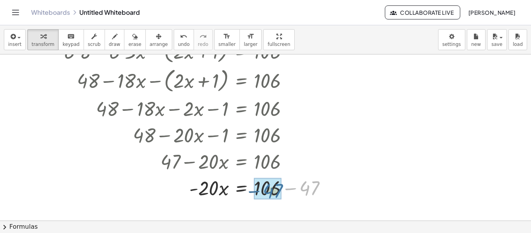
drag, startPoint x: 313, startPoint y: 184, endPoint x: 275, endPoint y: 187, distance: 38.2
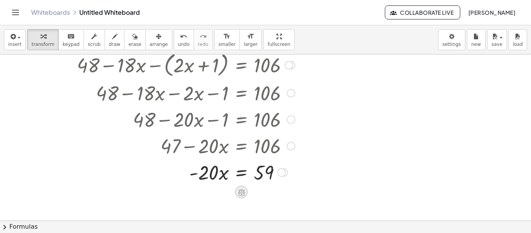
click at [244, 191] on icon at bounding box center [241, 192] width 8 height 8
click at [255, 192] on span "÷" at bounding box center [257, 191] width 4 height 11
click at [206, 181] on div at bounding box center [179, 171] width 239 height 39
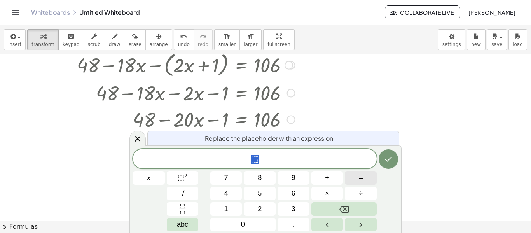
click at [366, 183] on button "–" at bounding box center [361, 178] width 32 height 14
click at [254, 206] on button "2" at bounding box center [260, 209] width 32 height 14
click at [239, 219] on button "0" at bounding box center [242, 225] width 65 height 14
click at [385, 163] on icon "Done" at bounding box center [387, 158] width 9 height 9
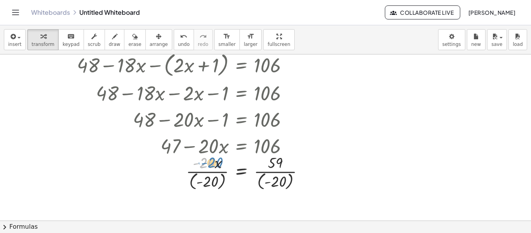
drag, startPoint x: 206, startPoint y: 162, endPoint x: 213, endPoint y: 160, distance: 7.5
click at [213, 160] on div at bounding box center [187, 172] width 254 height 40
drag, startPoint x: 213, startPoint y: 160, endPoint x: 207, endPoint y: 181, distance: 22.0
click at [207, 181] on div at bounding box center [187, 172] width 254 height 40
drag, startPoint x: 213, startPoint y: 182, endPoint x: 191, endPoint y: 181, distance: 22.5
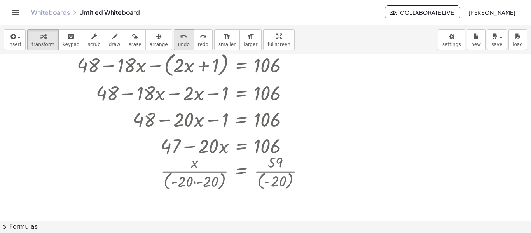
click at [178, 42] on span "undo" at bounding box center [184, 44] width 12 height 5
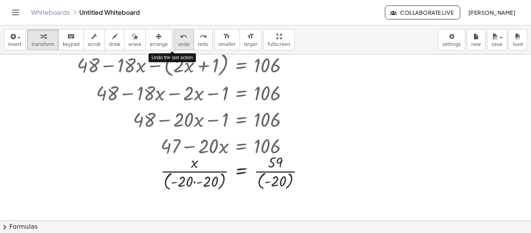
click at [180, 38] on icon "undo" at bounding box center [183, 36] width 7 height 9
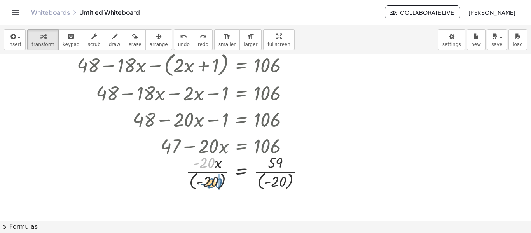
drag, startPoint x: 206, startPoint y: 157, endPoint x: 217, endPoint y: 179, distance: 24.2
click at [217, 179] on div at bounding box center [199, 172] width 228 height 40
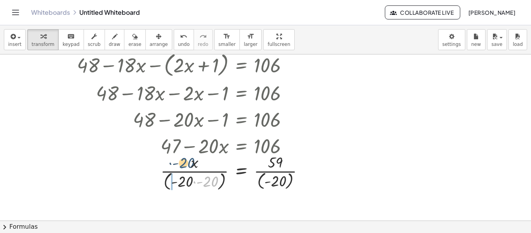
drag, startPoint x: 210, startPoint y: 180, endPoint x: 181, endPoint y: 159, distance: 35.7
click at [176, 30] on button "undo undo" at bounding box center [184, 39] width 20 height 21
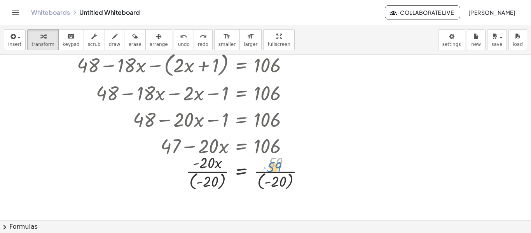
drag, startPoint x: 277, startPoint y: 157, endPoint x: 275, endPoint y: 161, distance: 4.2
click at [275, 161] on div at bounding box center [199, 172] width 228 height 40
